Goal: Information Seeking & Learning: Find specific fact

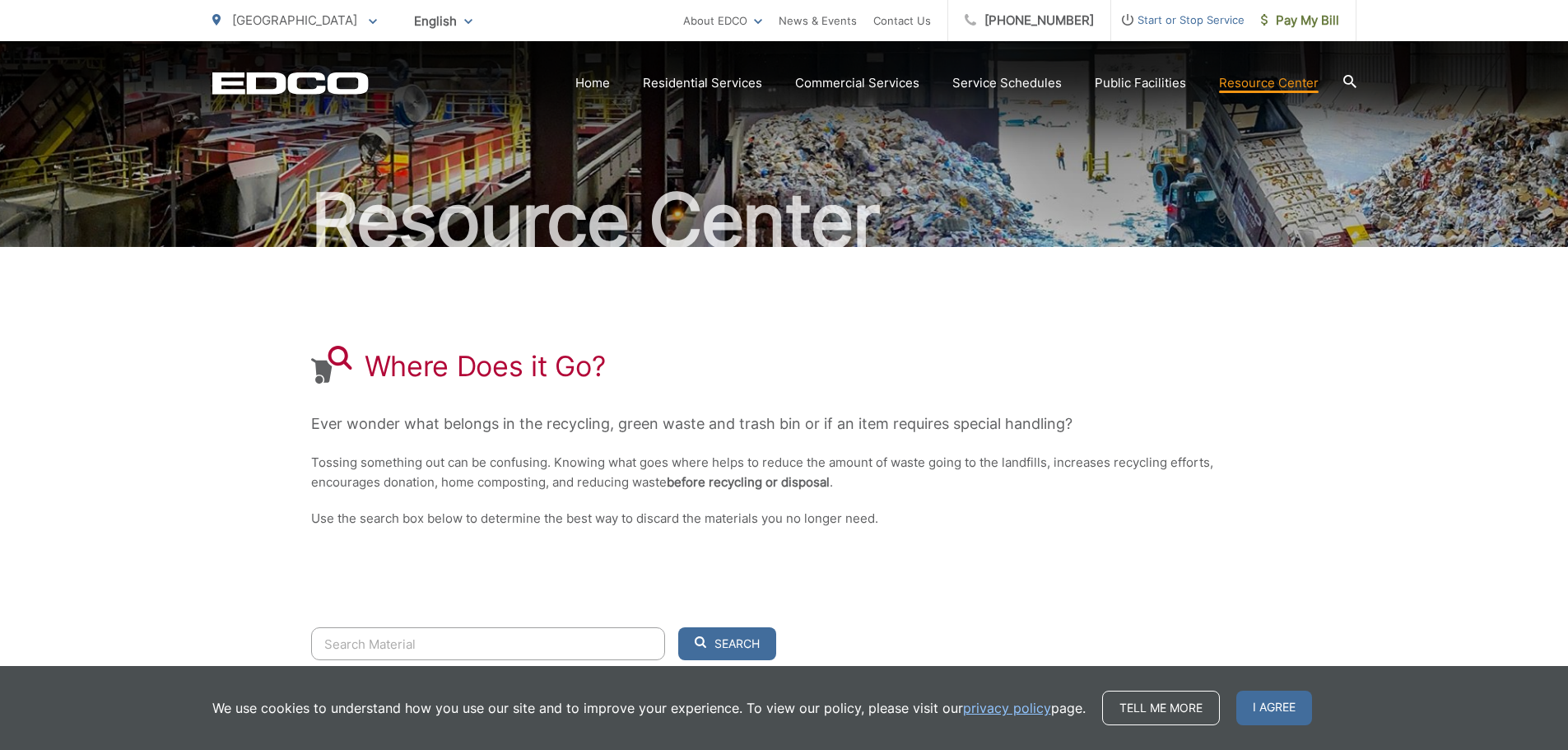
scroll to position [165, 0]
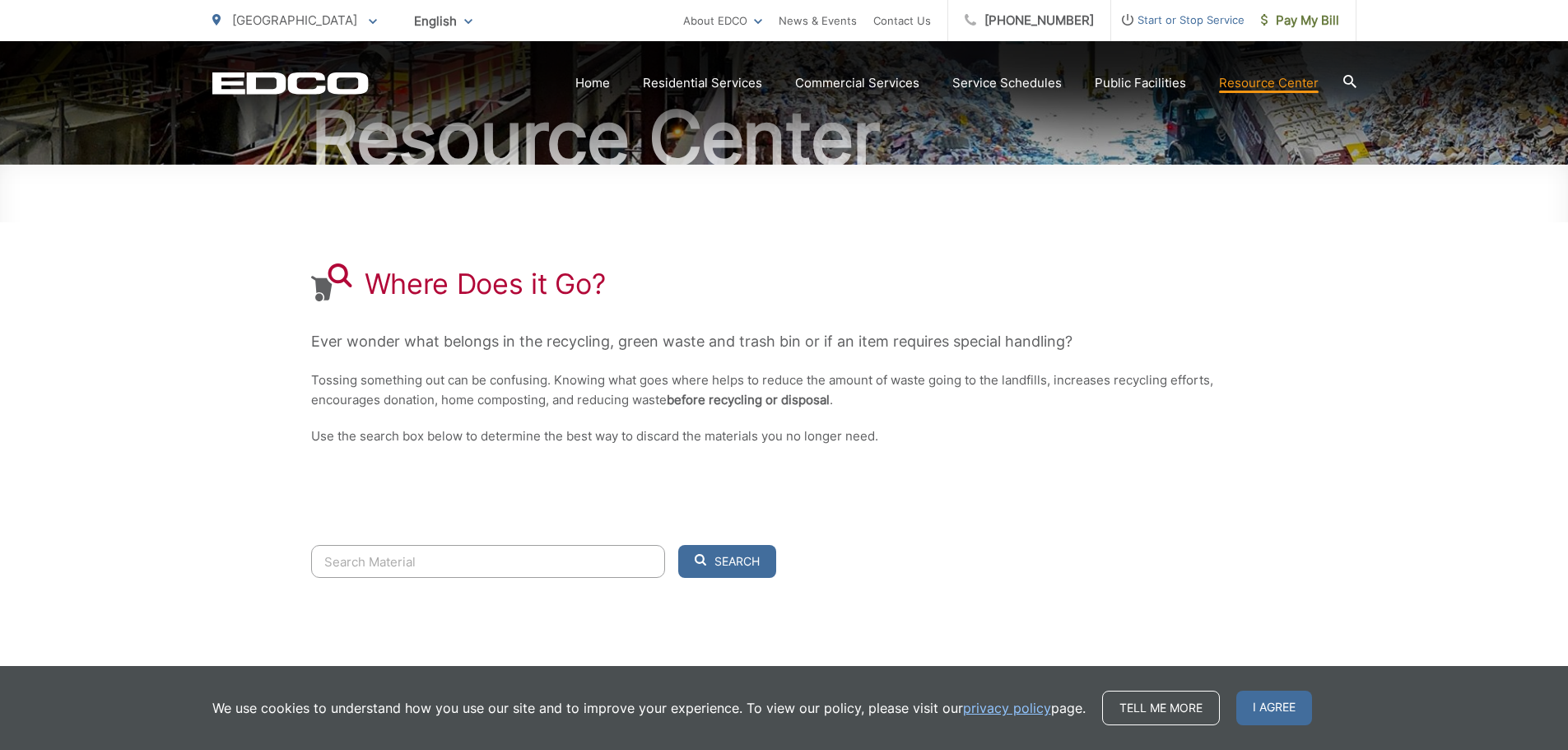
click at [340, 567] on input "Search" at bounding box center [488, 562] width 354 height 33
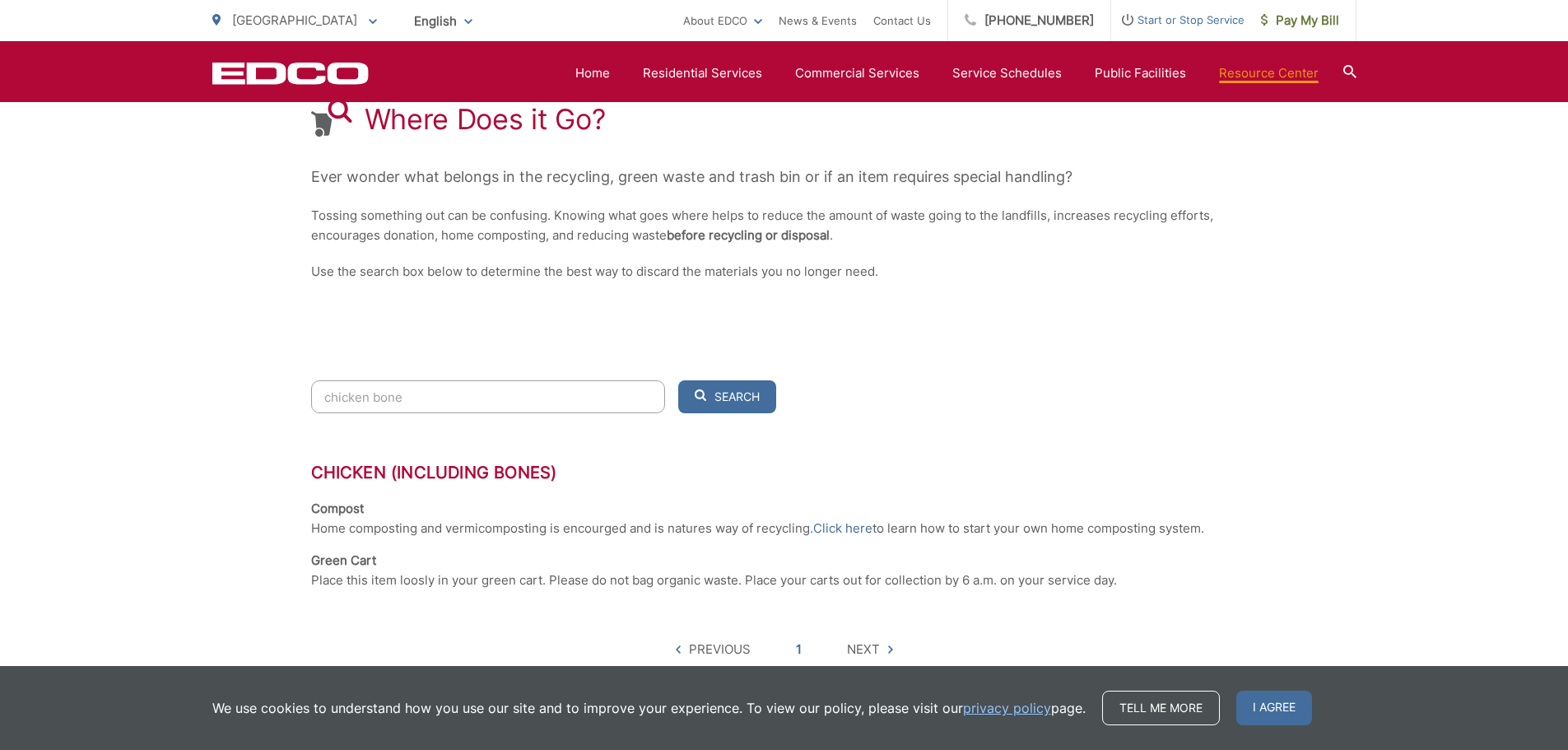
scroll to position [411, 0]
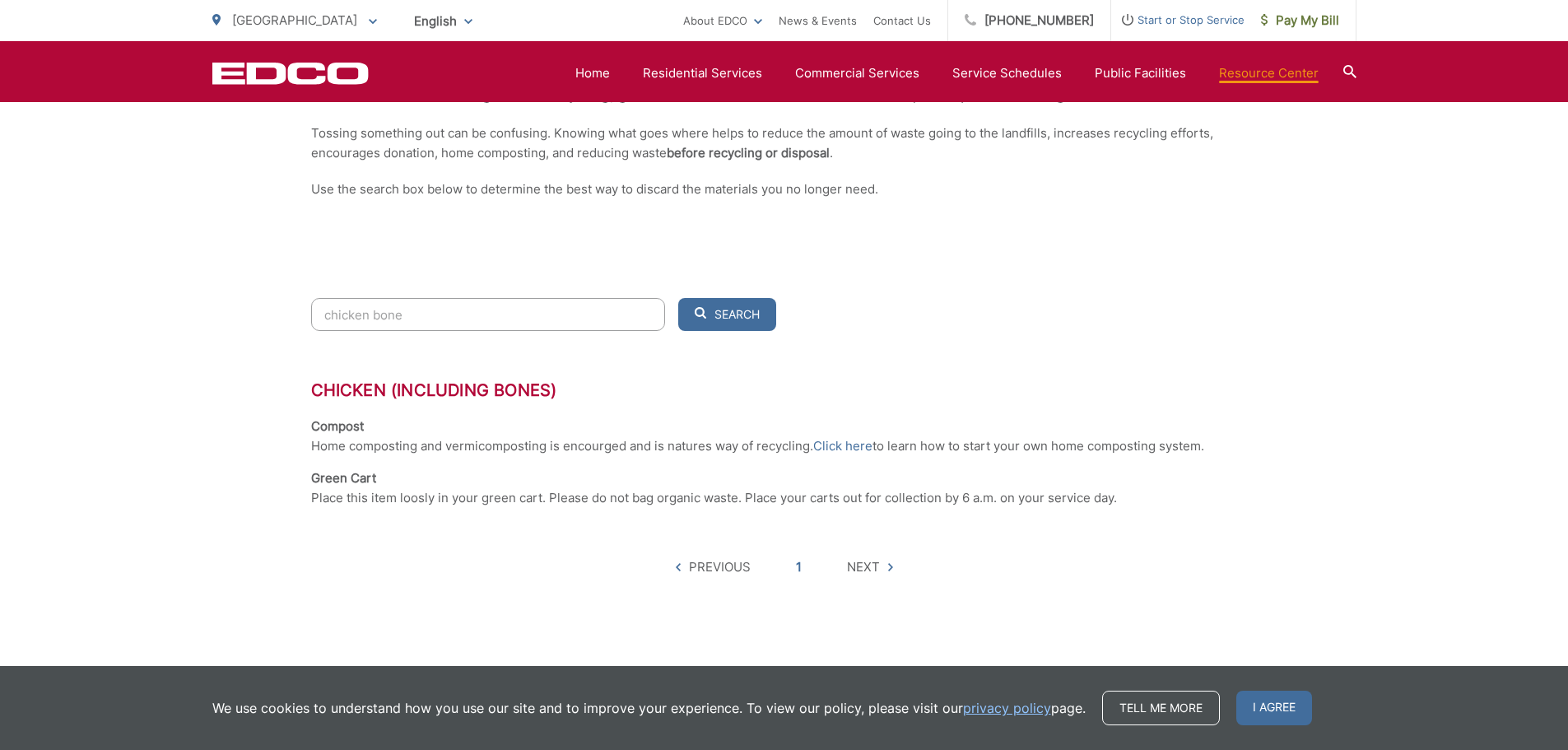
drag, startPoint x: 416, startPoint y: 309, endPoint x: 287, endPoint y: 316, distance: 129.2
click at [287, 316] on div "Resource Center Where Does it Go? Ever wonder what belongs in the recycling, gr…" at bounding box center [784, 153] width 1568 height 1047
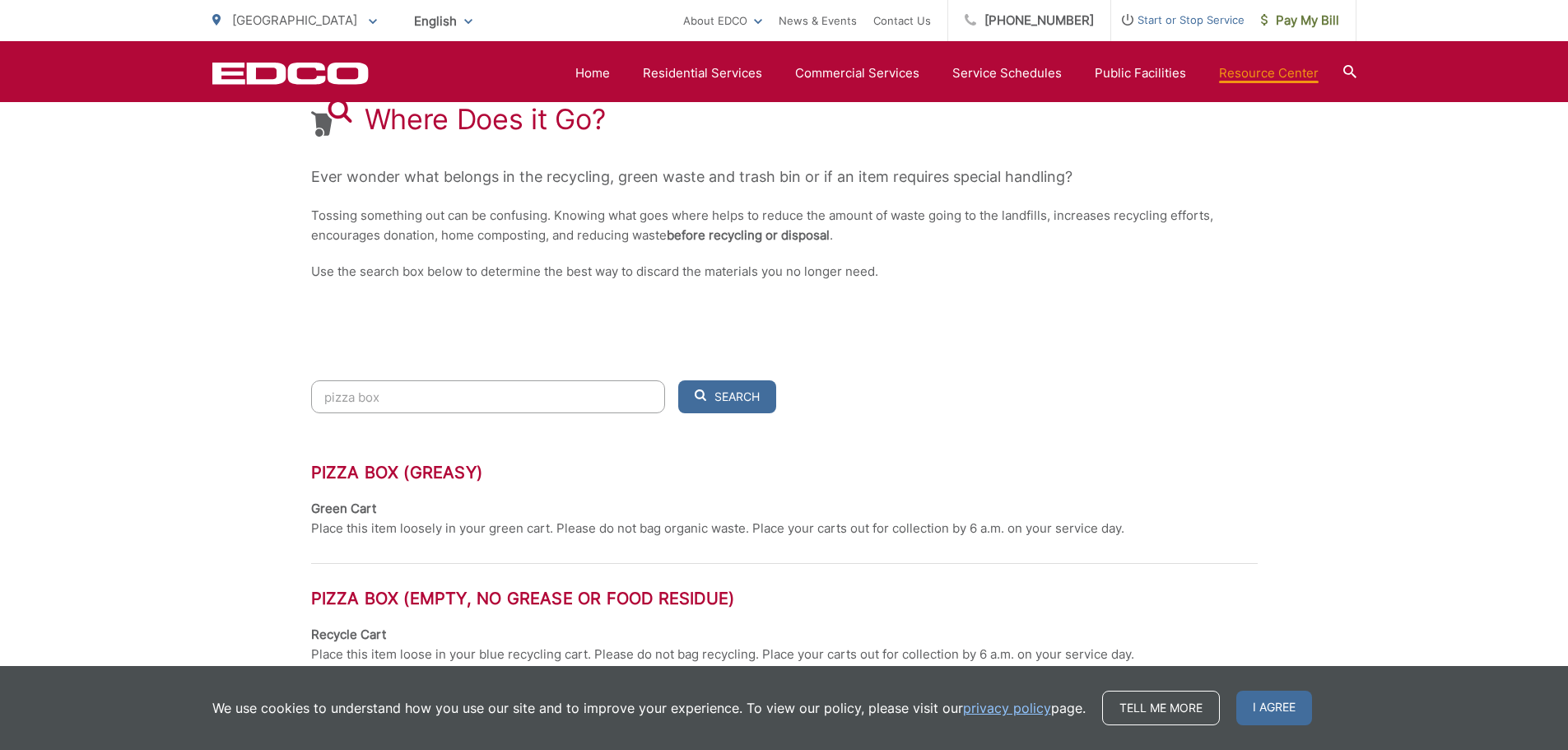
scroll to position [247, 0]
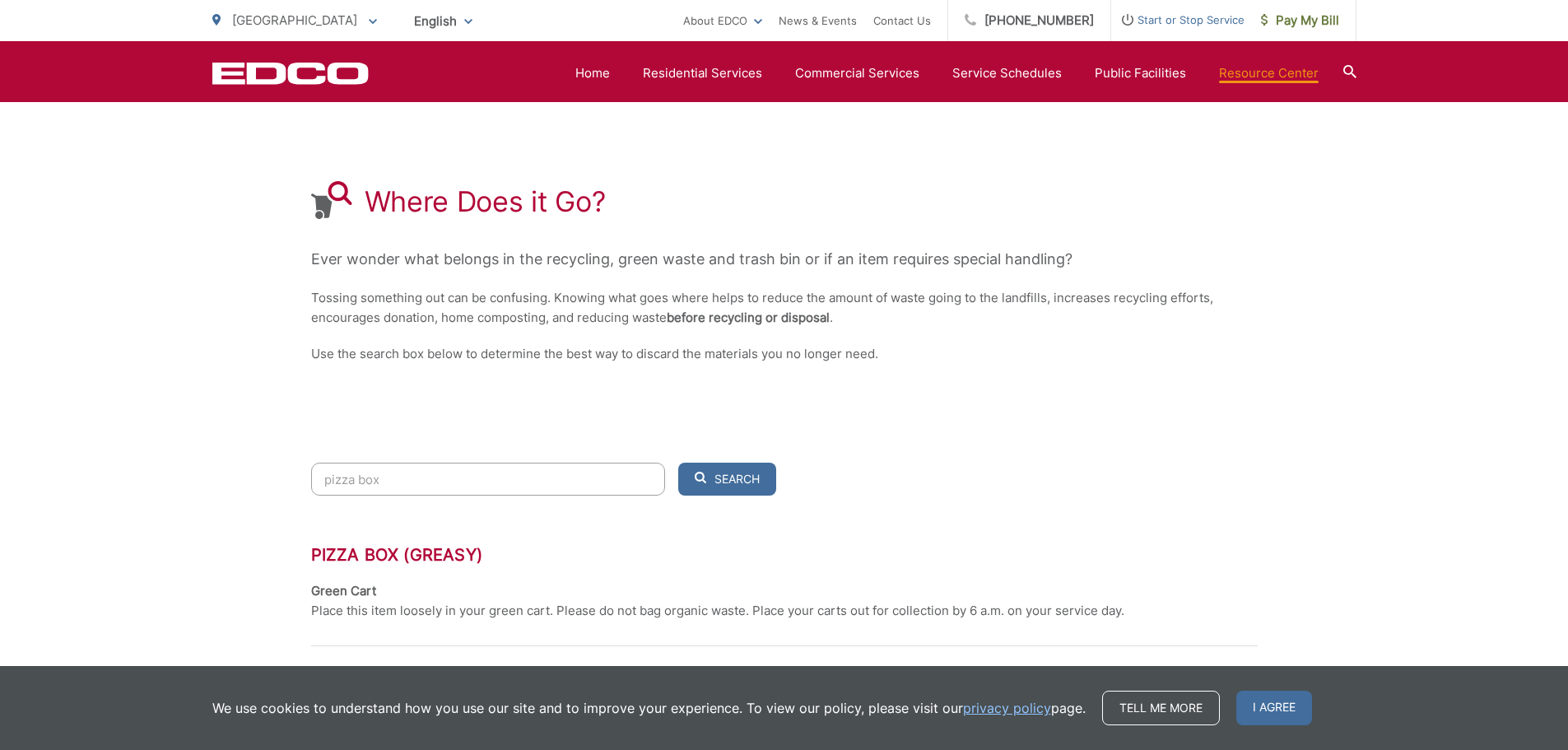
drag, startPoint x: 395, startPoint y: 483, endPoint x: 312, endPoint y: 481, distance: 83.0
click at [313, 481] on input "pizza box" at bounding box center [488, 479] width 354 height 33
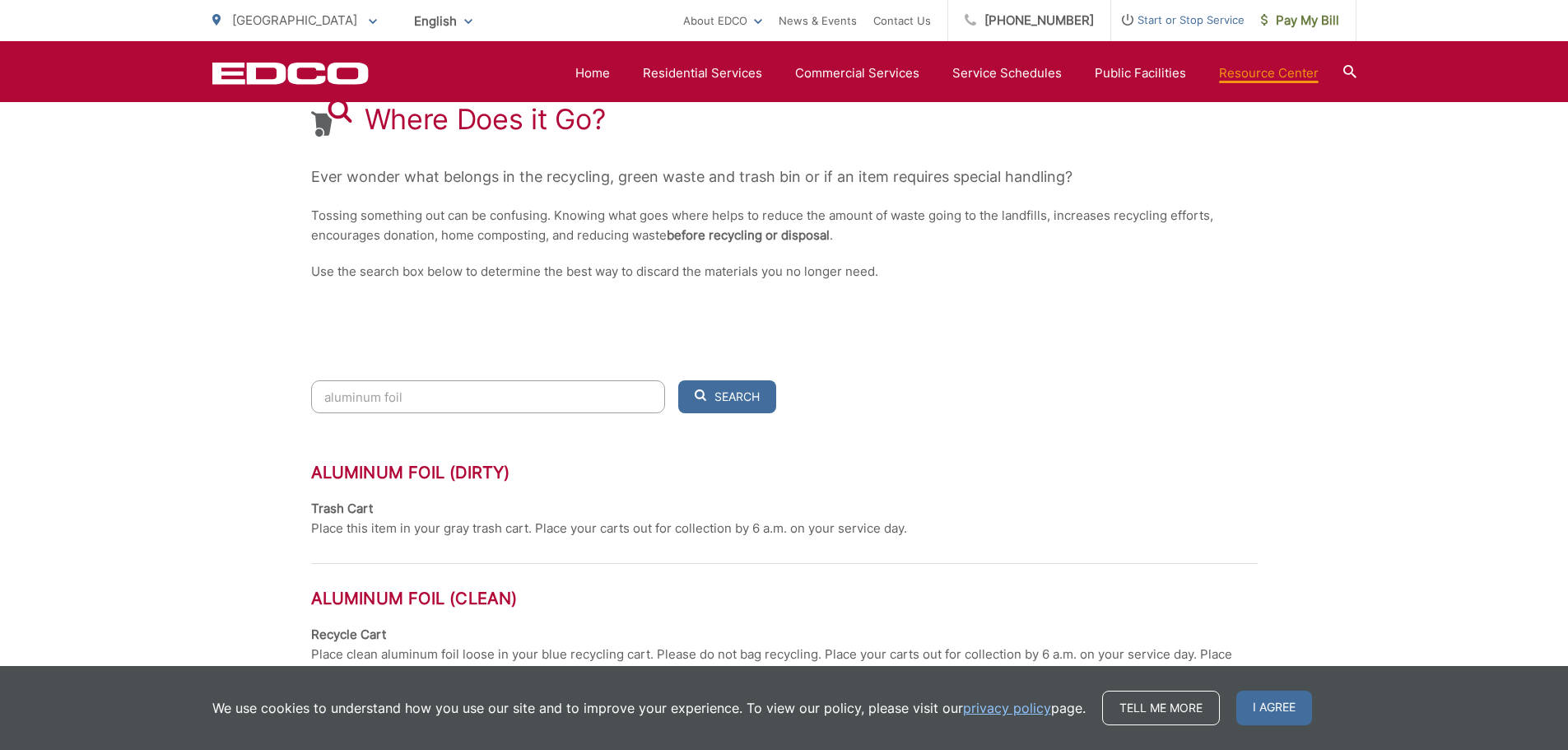
scroll to position [534, 0]
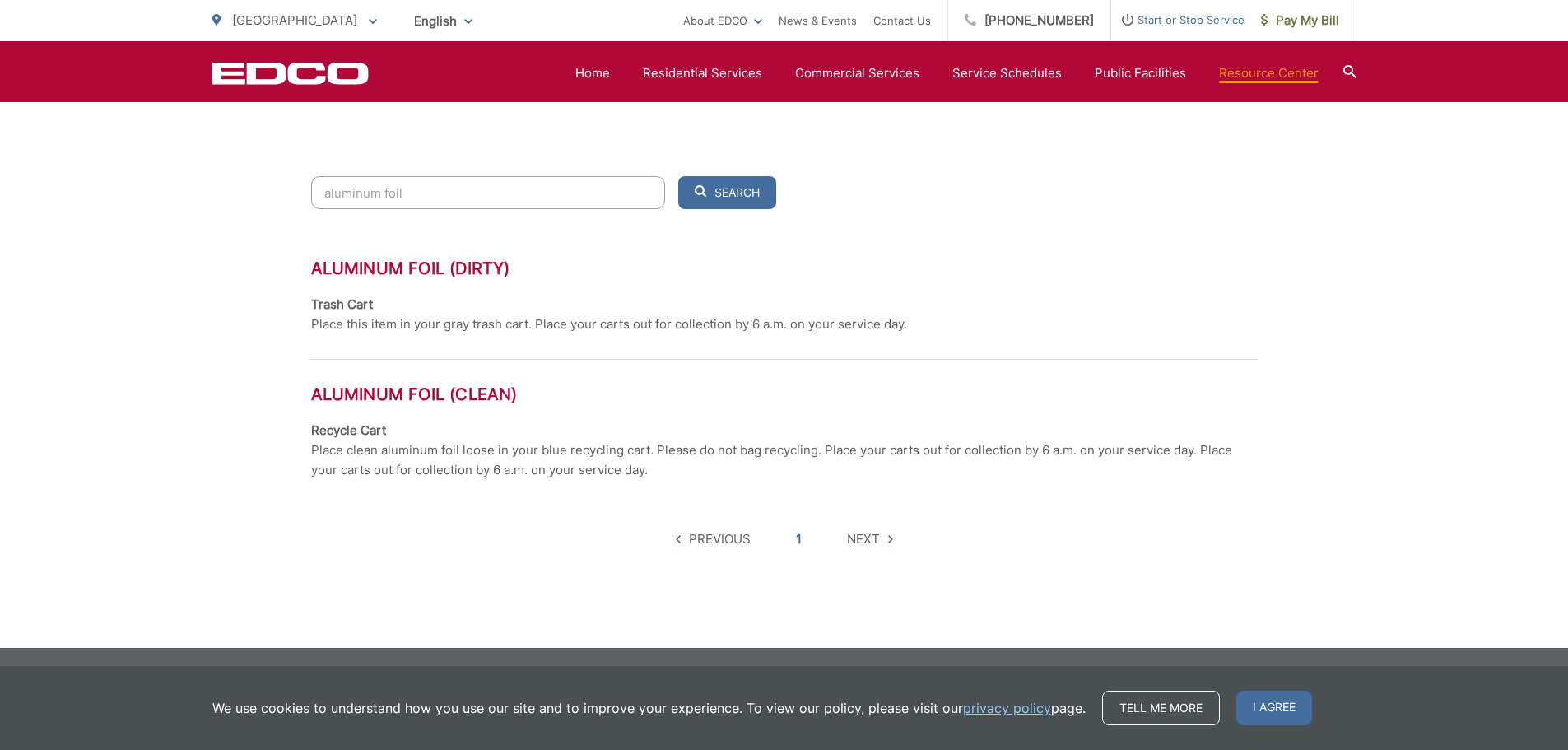
drag, startPoint x: 420, startPoint y: 192, endPoint x: 302, endPoint y: 196, distance: 118.1
click at [302, 196] on div "Resource Center Where Does it Go? Ever wonder what belongs in the recycling, gr…" at bounding box center [784, 77] width 1568 height 1140
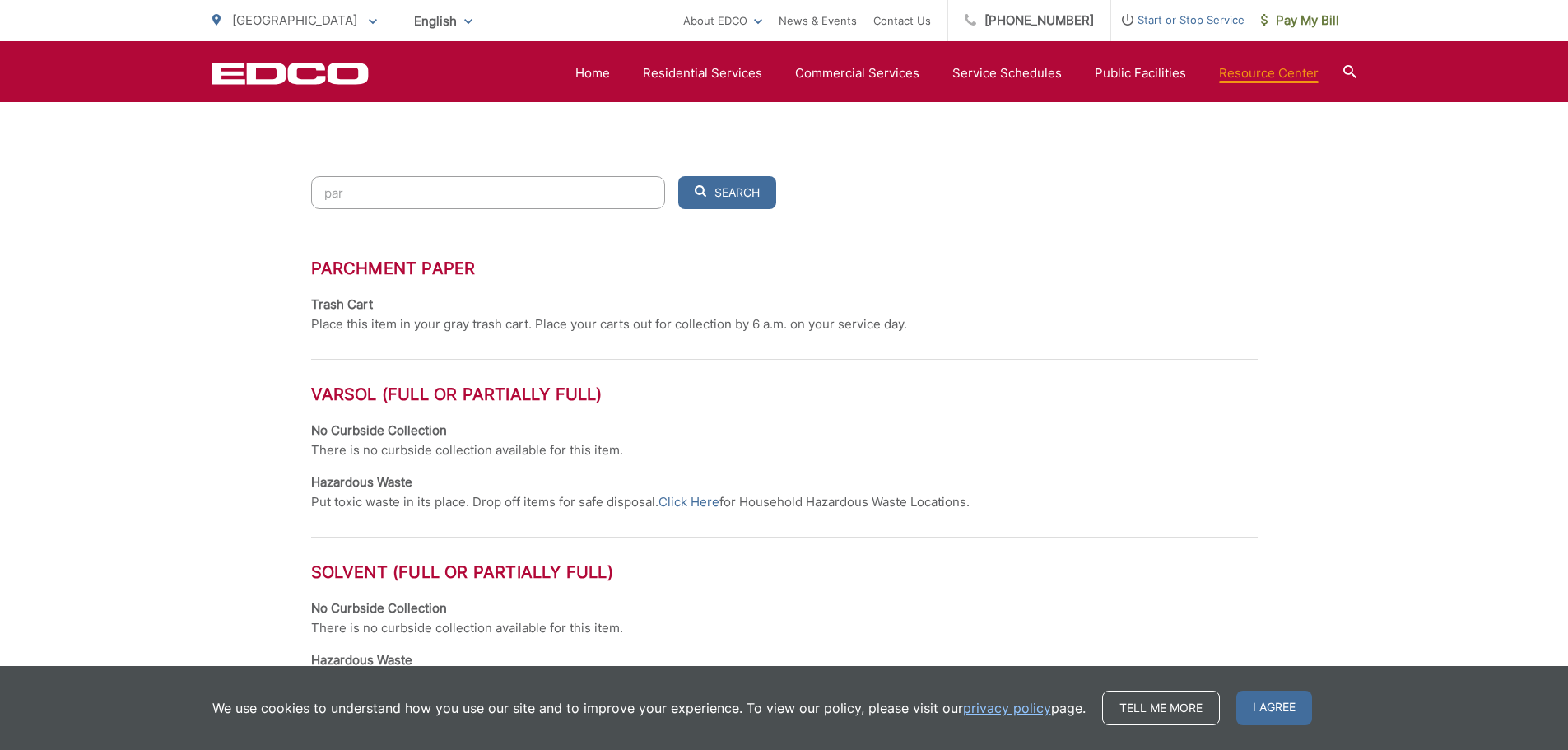
type input "par"
click at [173, 282] on div "Resource Center Where Does it Go? Ever wonder what belongs in the recycling, gr…" at bounding box center [784, 380] width 1568 height 1745
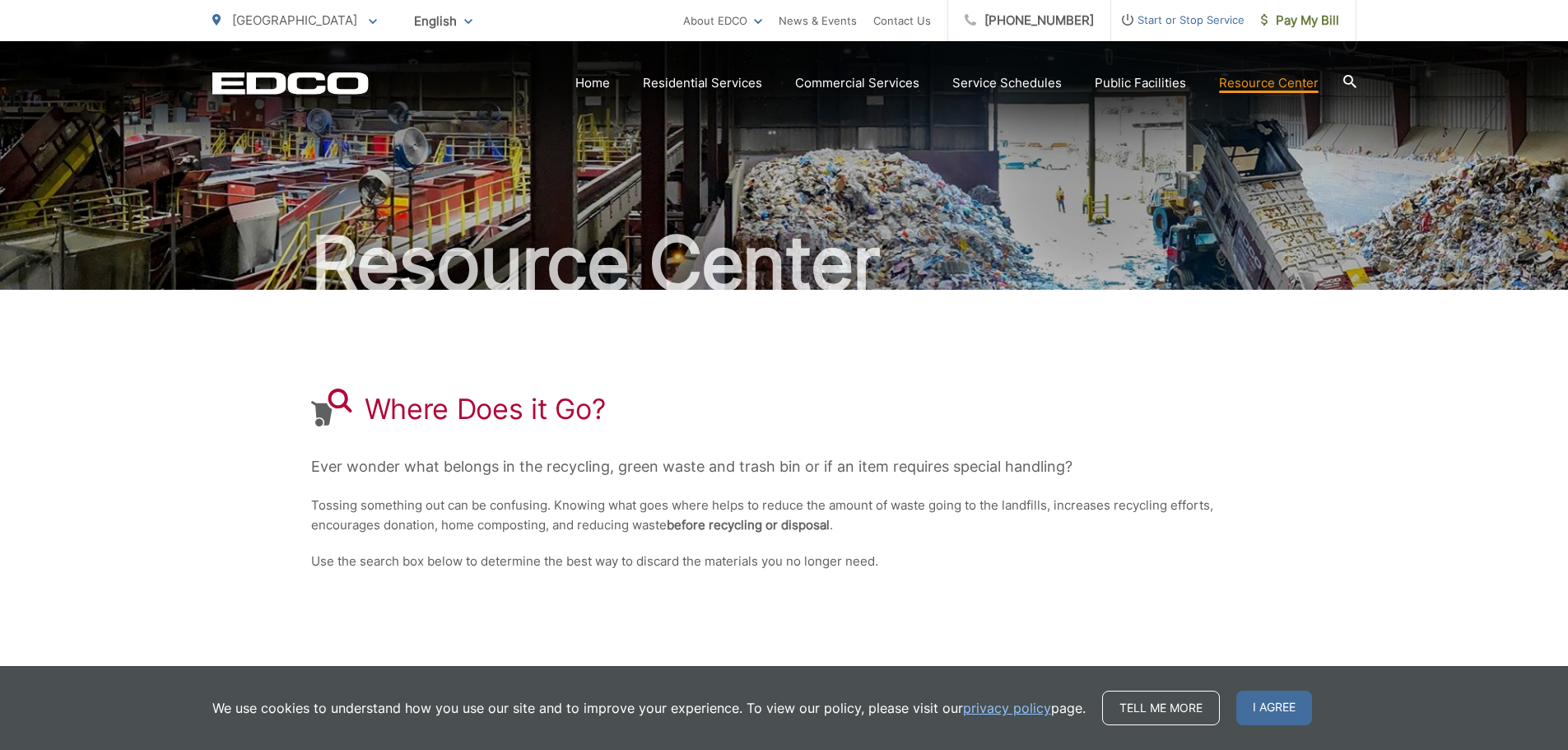
scroll to position [0, 0]
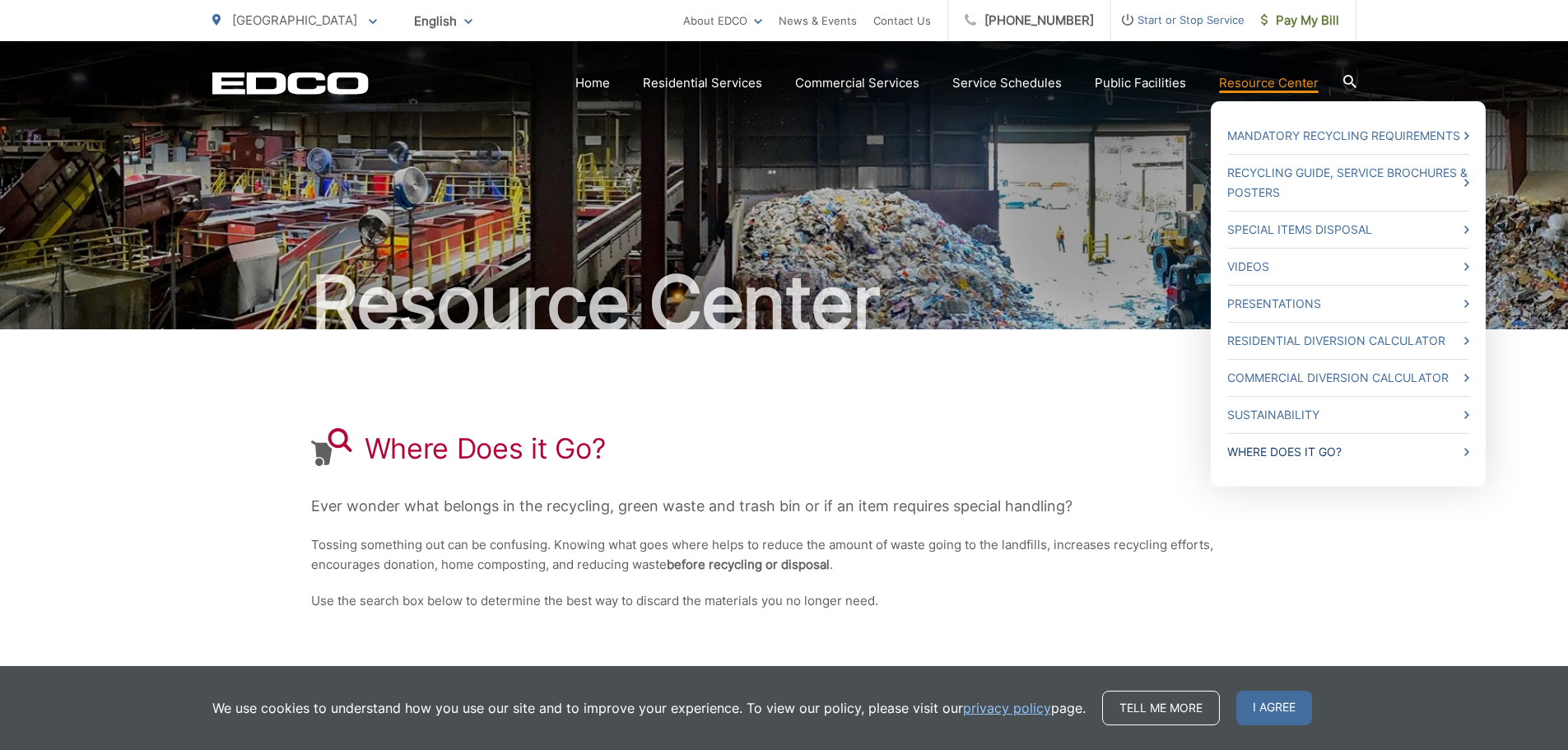
click at [1326, 457] on link "Where Does it Go?" at bounding box center [1348, 452] width 242 height 20
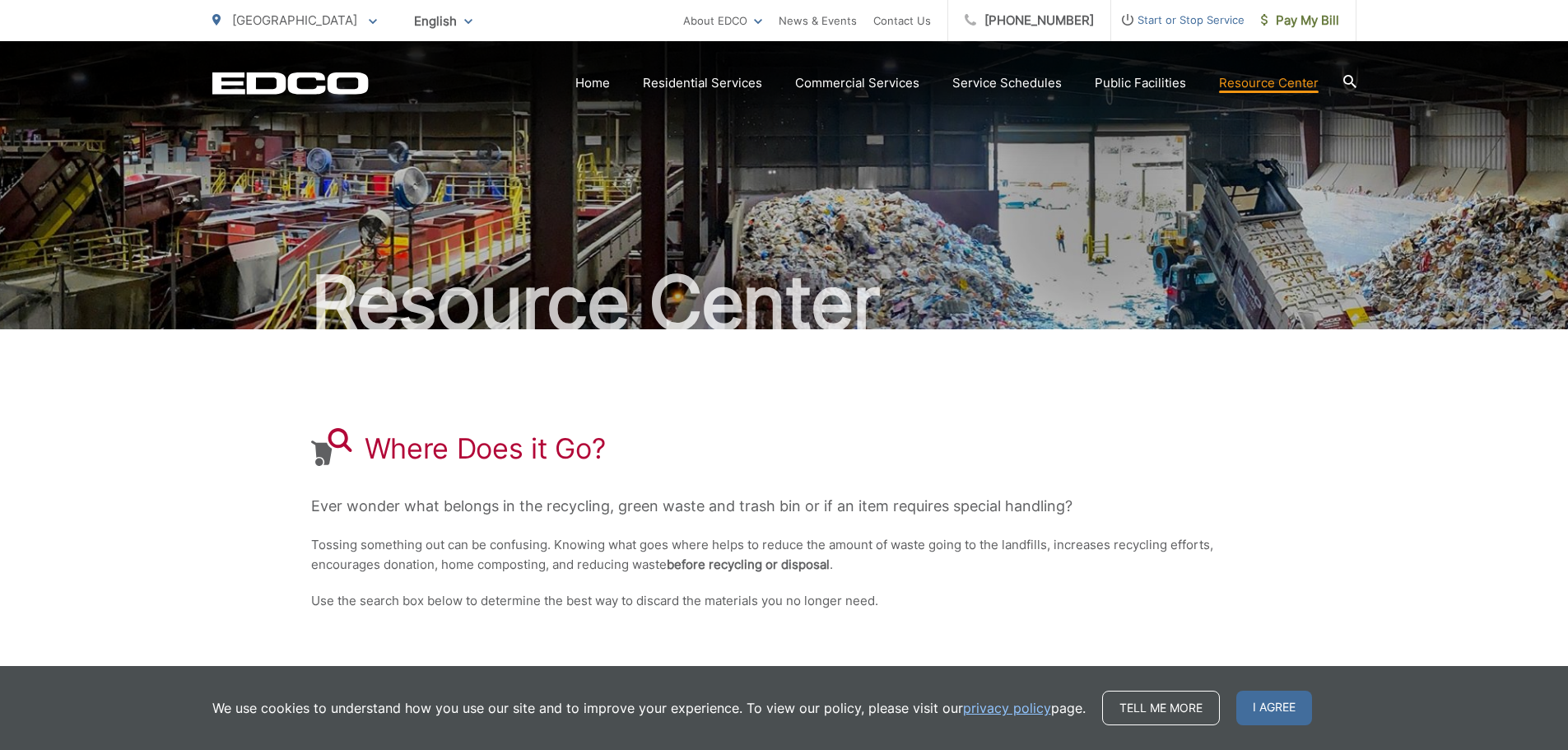
click at [796, 382] on div "Where Does it Go? Ever wonder what belongs in the recycling, green waste and tr…" at bounding box center [784, 519] width 947 height 381
